Goal: Browse casually: Explore the website without a specific task or goal

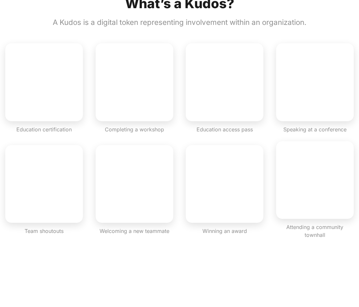
scroll to position [455, 0]
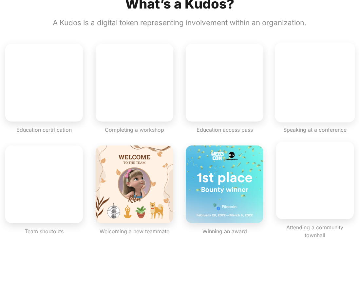
click at [319, 80] on video "button" at bounding box center [315, 83] width 80 height 80
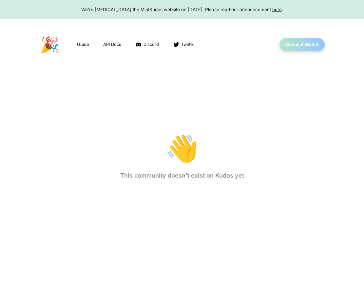
click at [47, 43] on body "We're [MEDICAL_DATA] the MintKudos website on [DATE]. Please read our announcem…" at bounding box center [182, 153] width 364 height 307
click at [122, 12] on body "We're [MEDICAL_DATA] the MintKudos website on [DATE]. Please read our announcem…" at bounding box center [182, 153] width 364 height 307
click at [50, 46] on body "We're [MEDICAL_DATA] the MintKudos website on [DATE]. Please read our announcem…" at bounding box center [182, 153] width 364 height 307
drag, startPoint x: 67, startPoint y: 45, endPoint x: 95, endPoint y: 42, distance: 28.0
click at [71, 44] on body "We're [MEDICAL_DATA] the MintKudos website on [DATE]. Please read our announcem…" at bounding box center [182, 153] width 364 height 307
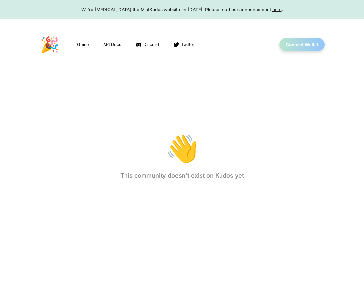
click at [77, 43] on body "We're [MEDICAL_DATA] the MintKudos website on [DATE]. Please read our announcem…" at bounding box center [182, 153] width 364 height 307
click at [83, 43] on body "We're [MEDICAL_DATA] the MintKudos website on [DATE]. Please read our announcem…" at bounding box center [182, 153] width 364 height 307
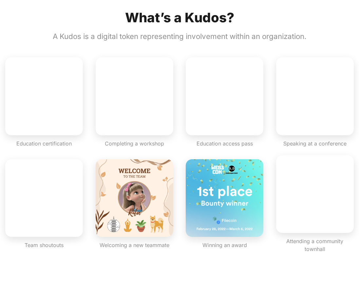
scroll to position [455, 0]
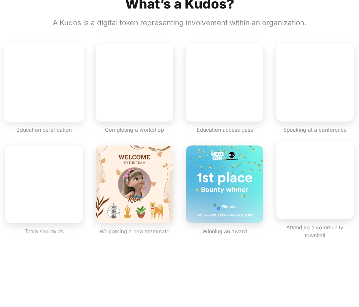
click at [48, 90] on video "button" at bounding box center [44, 83] width 80 height 80
click at [48, 69] on video "button" at bounding box center [44, 83] width 80 height 80
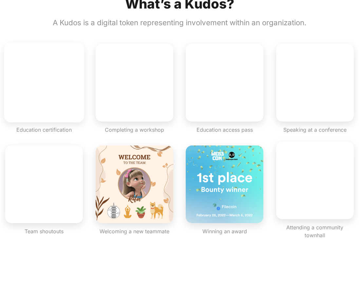
click at [48, 69] on video "button" at bounding box center [44, 83] width 80 height 80
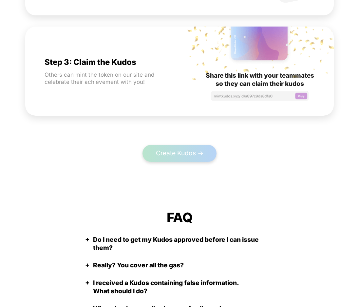
scroll to position [1302, 0]
